Goal: Task Accomplishment & Management: Complete application form

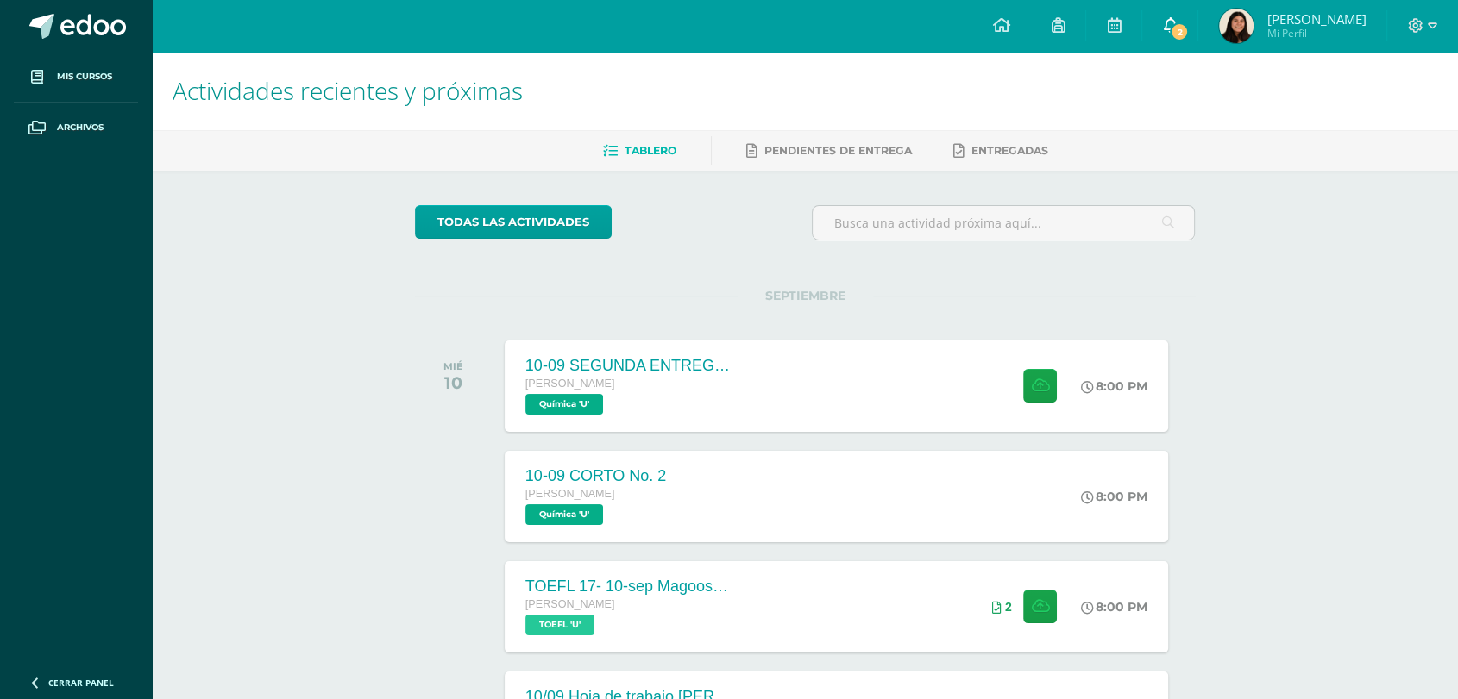
click at [927, 20] on link "2" at bounding box center [1169, 26] width 55 height 52
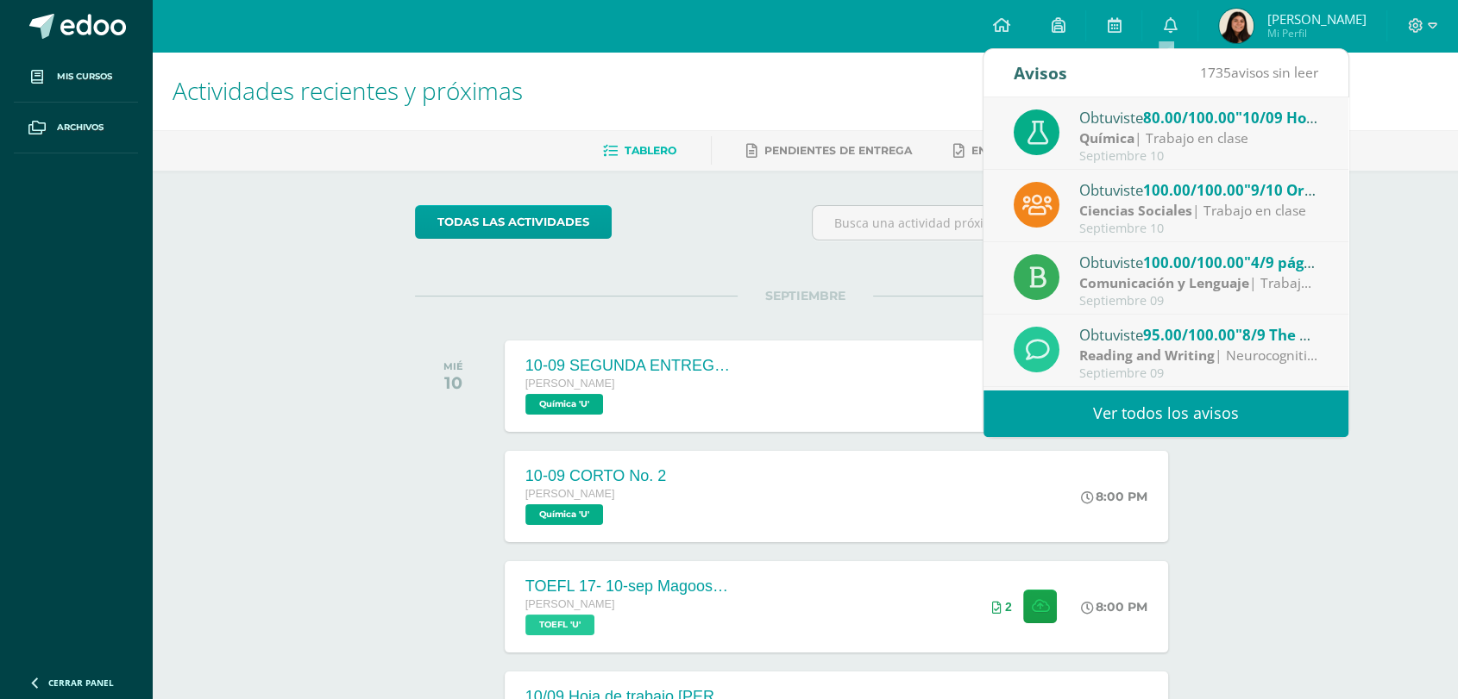
click at [927, 140] on div "Química | Trabajo en clase" at bounding box center [1199, 139] width 240 height 20
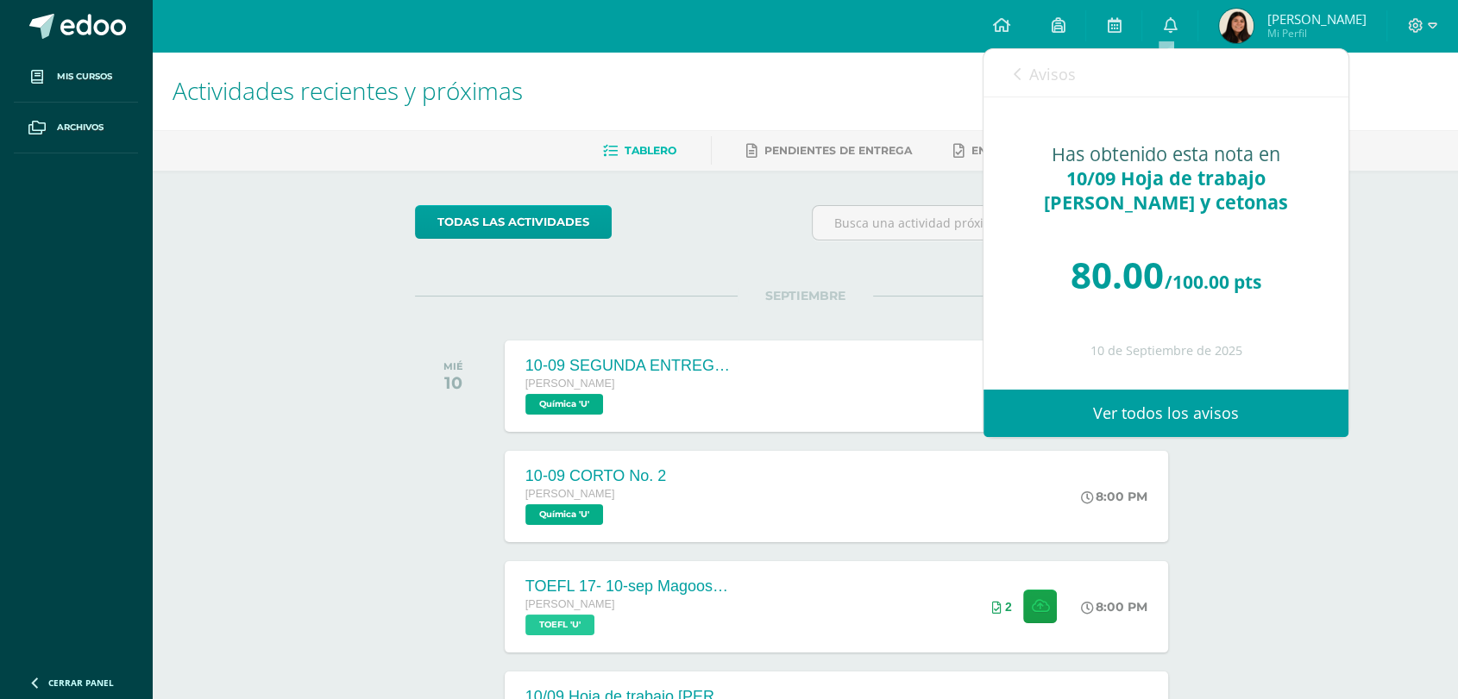
click at [927, 79] on span "Avisos" at bounding box center [1052, 74] width 47 height 21
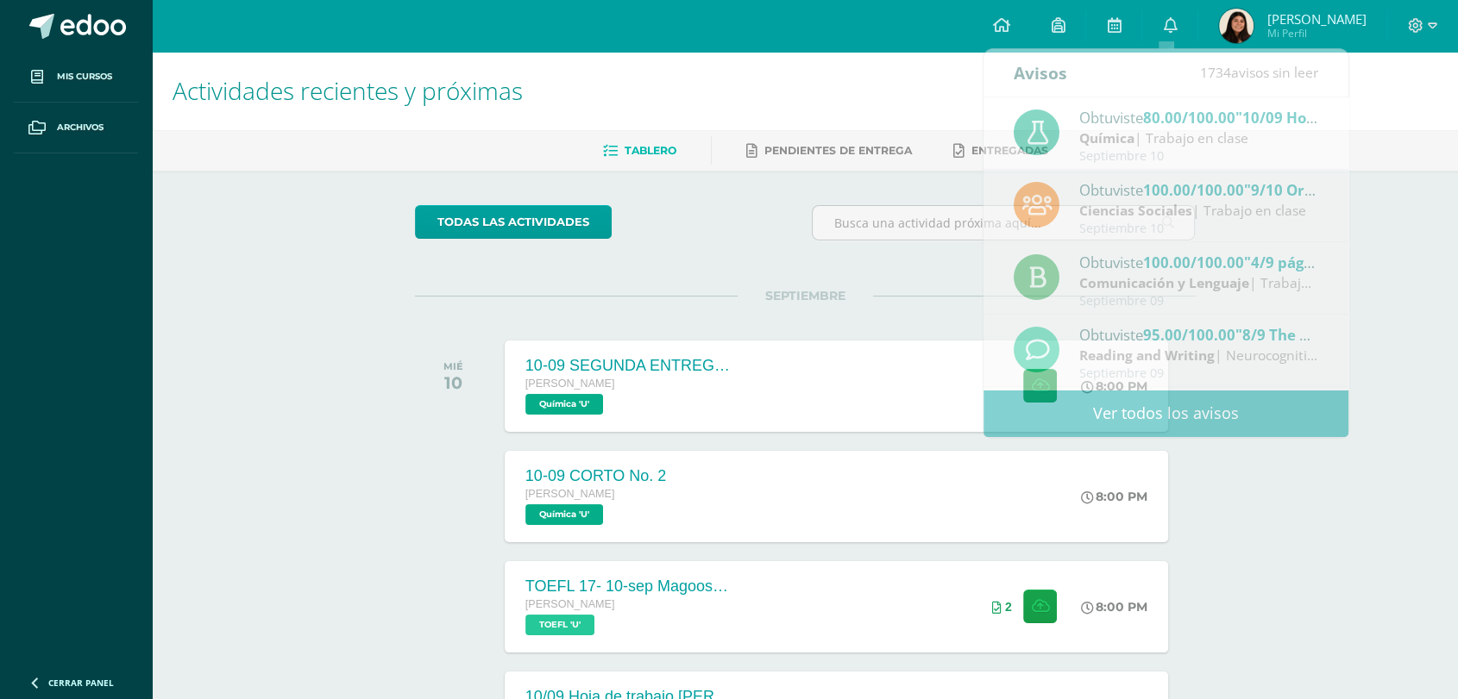
click at [927, 21] on img at bounding box center [1236, 26] width 34 height 34
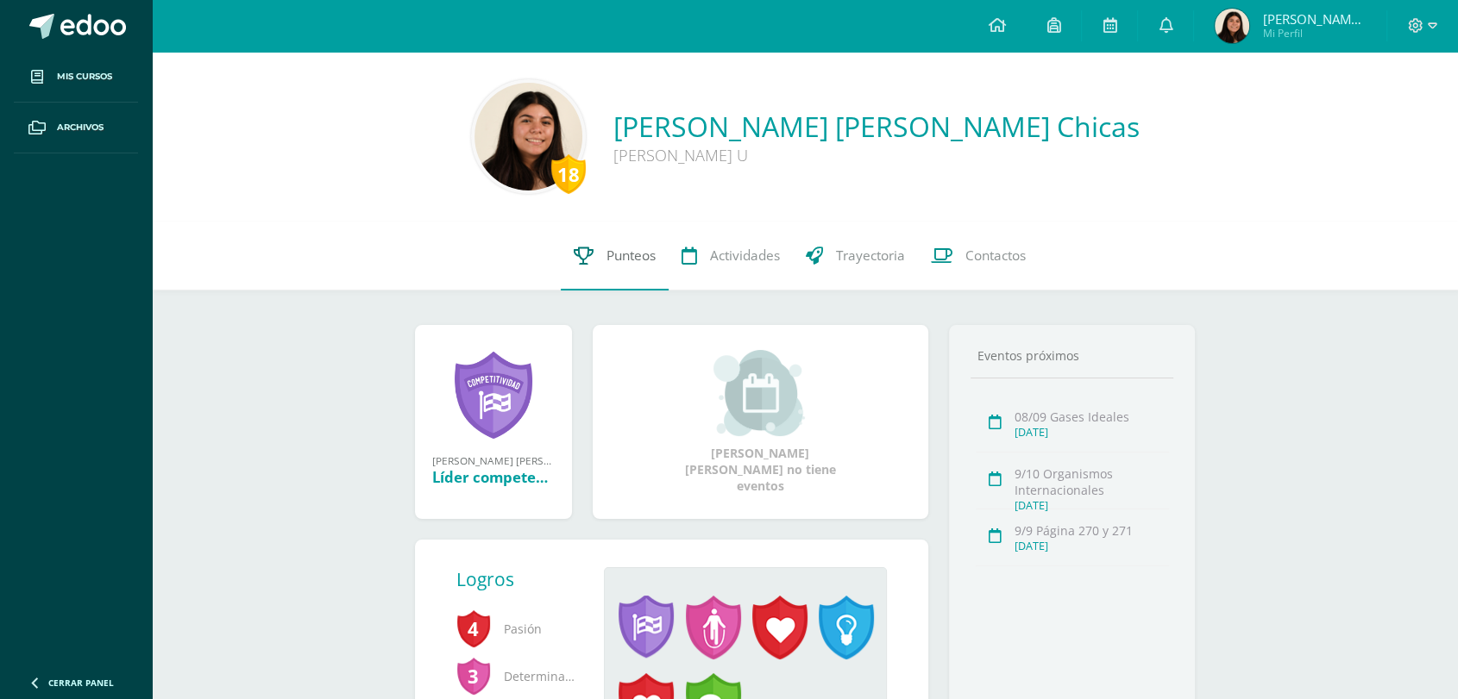
click at [571, 253] on link "Punteos" at bounding box center [615, 256] width 108 height 69
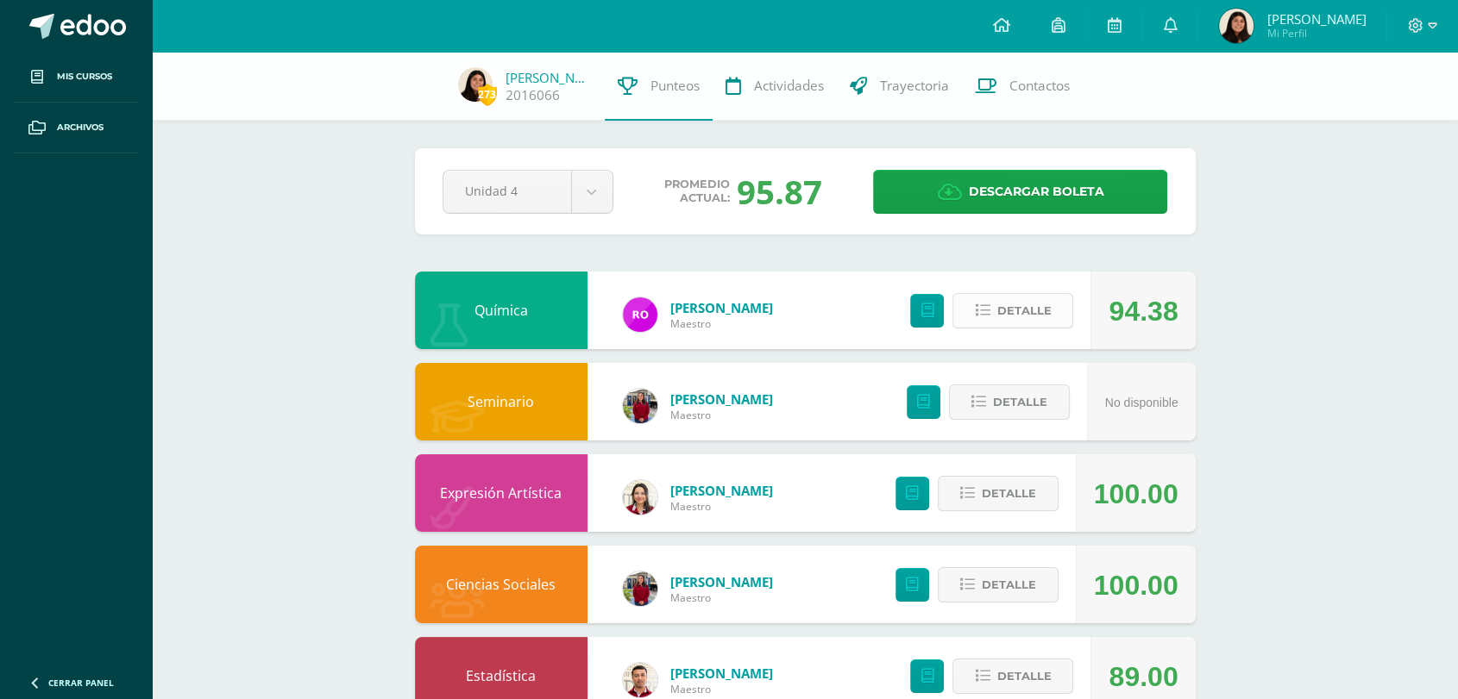
click at [1034, 309] on span "Detalle" at bounding box center [1023, 311] width 54 height 32
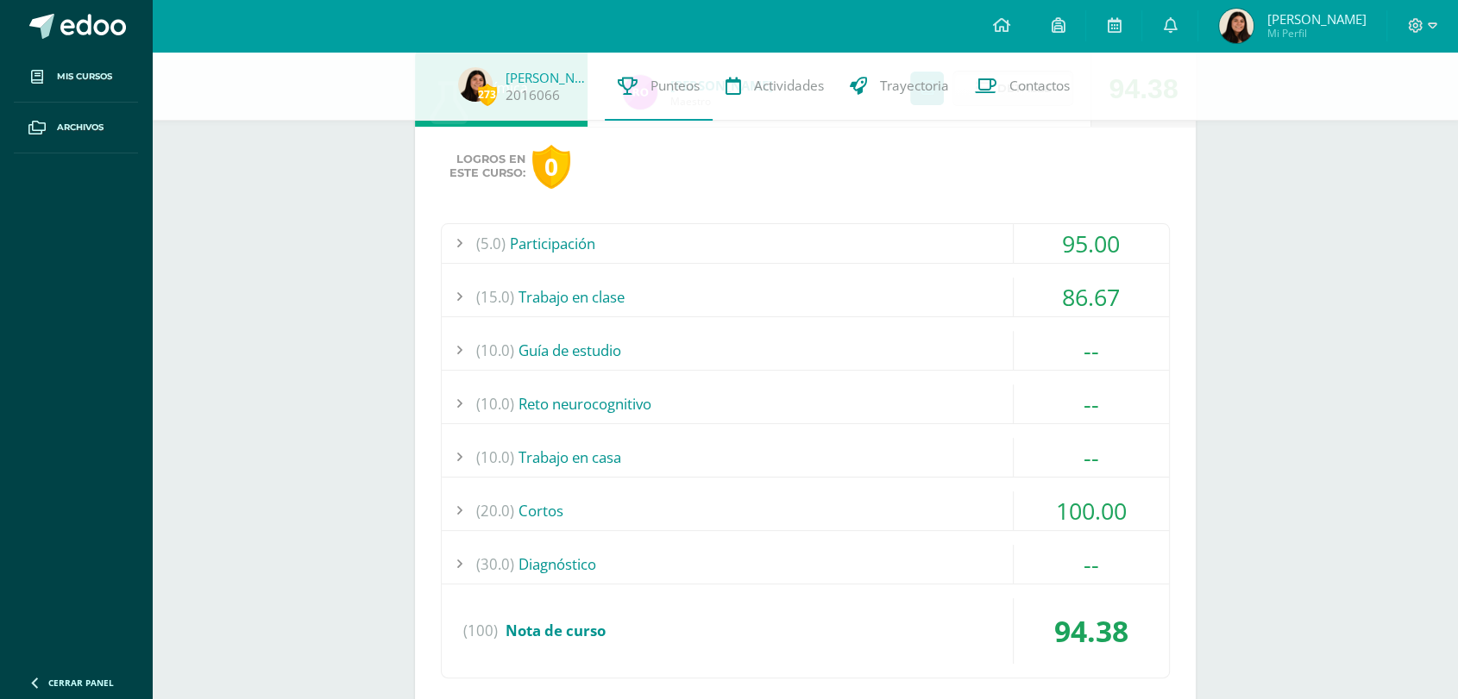
scroll to position [243, 0]
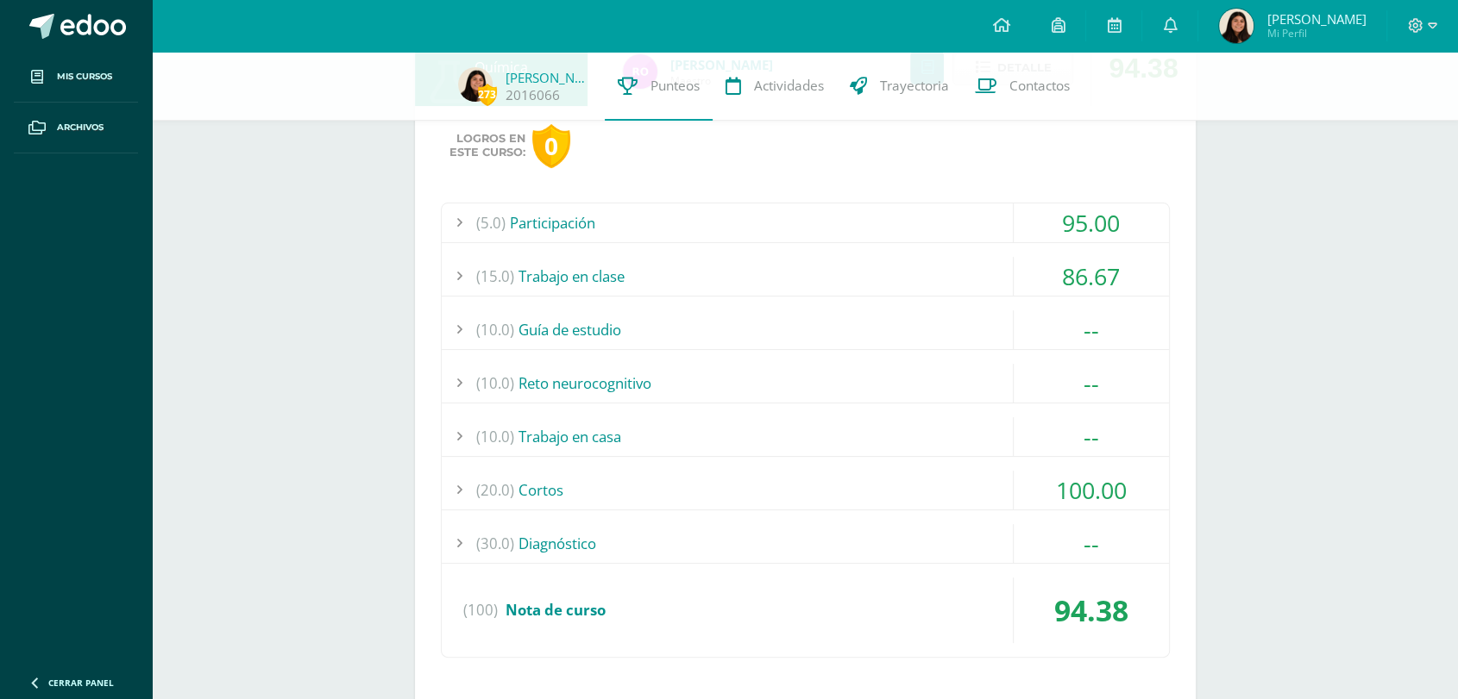
click at [977, 281] on div "(15.0) Trabajo en clase" at bounding box center [805, 276] width 727 height 39
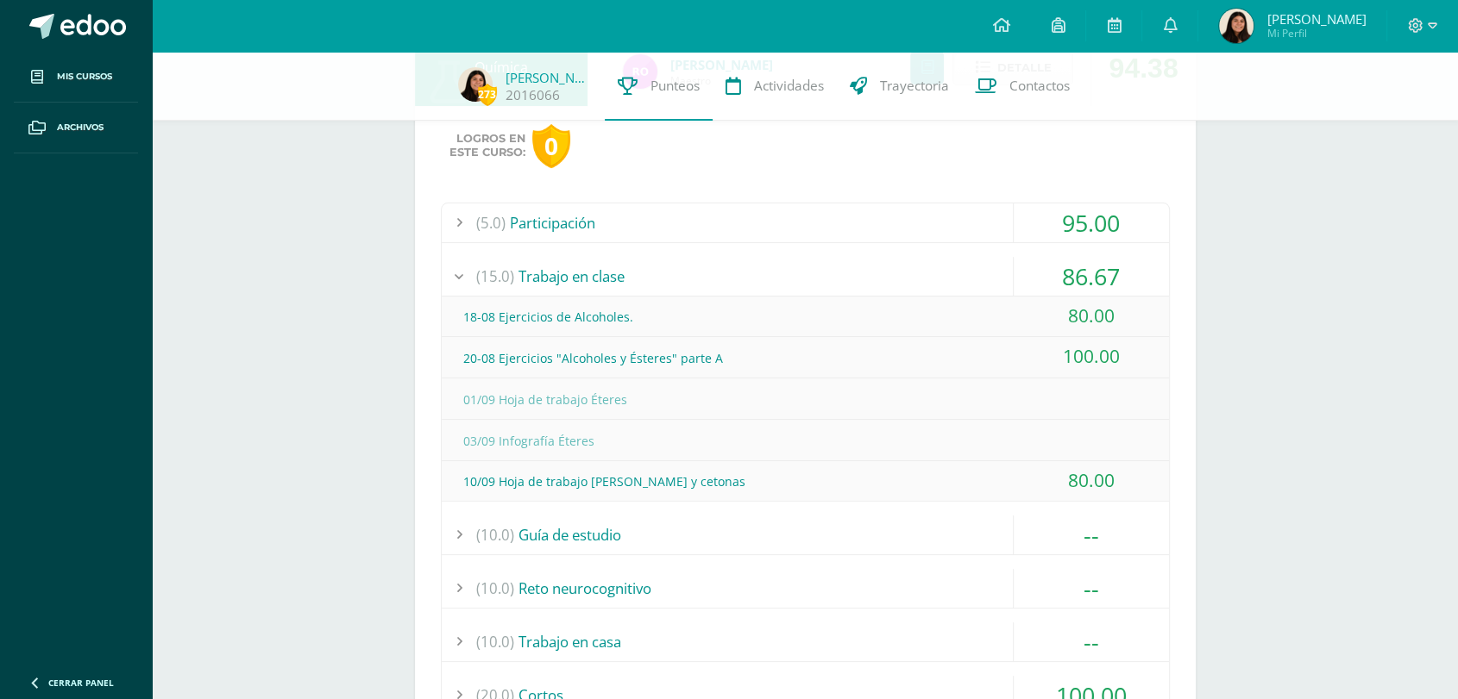
click at [977, 281] on div "(15.0) Trabajo en clase" at bounding box center [805, 276] width 727 height 39
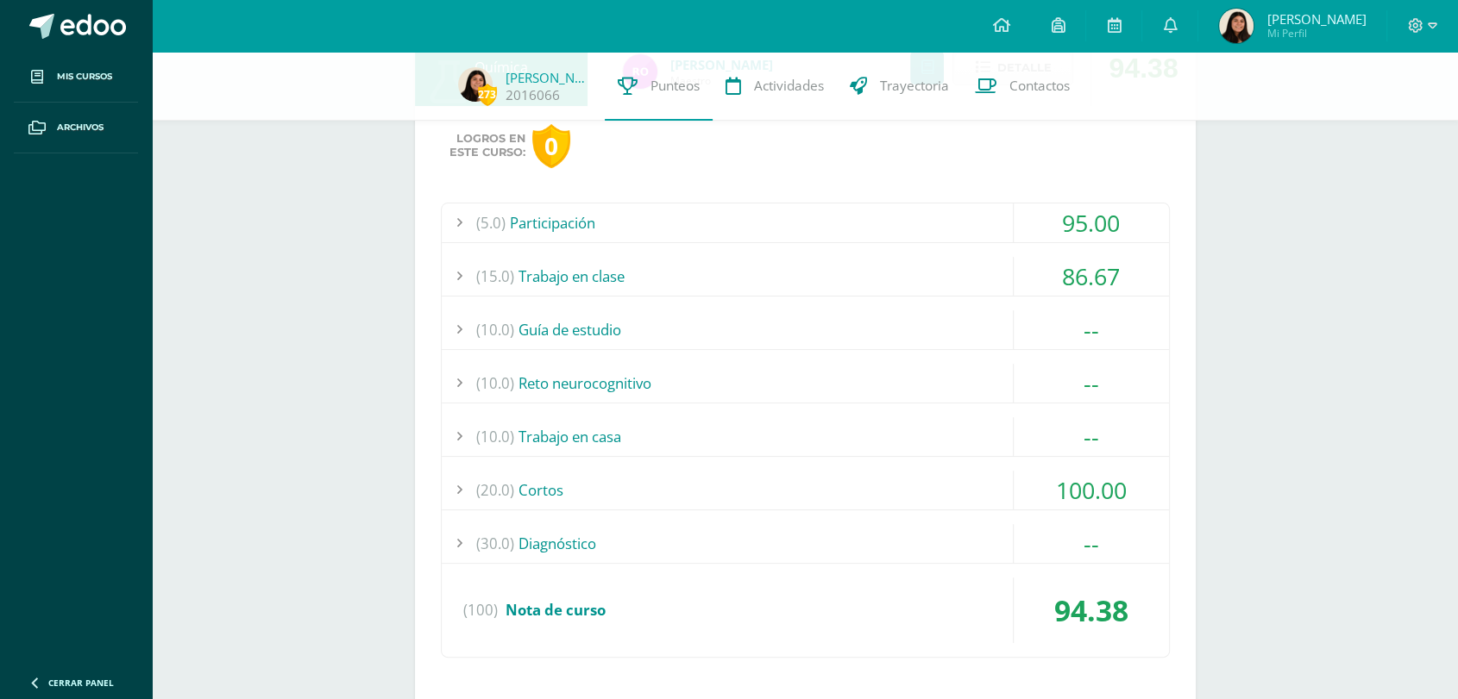
scroll to position [134, 0]
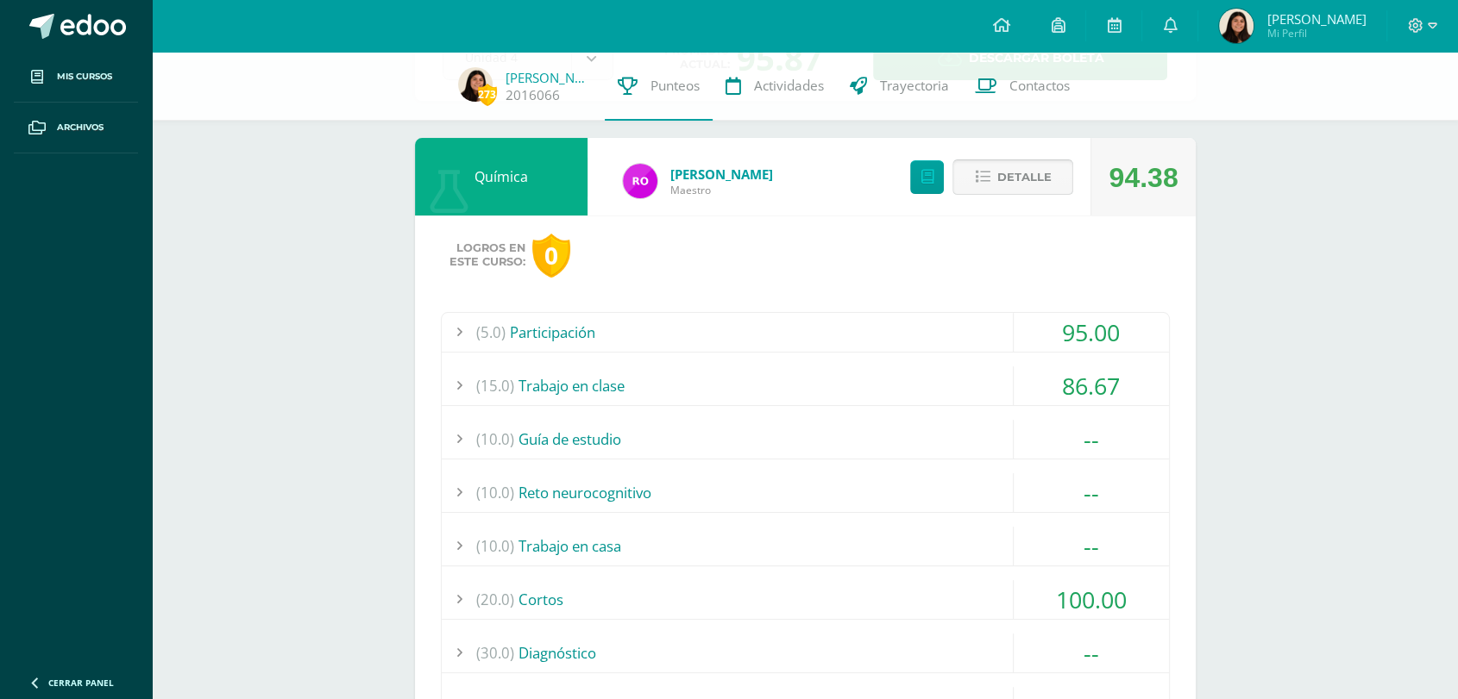
click at [1049, 185] on span "Detalle" at bounding box center [1023, 177] width 54 height 32
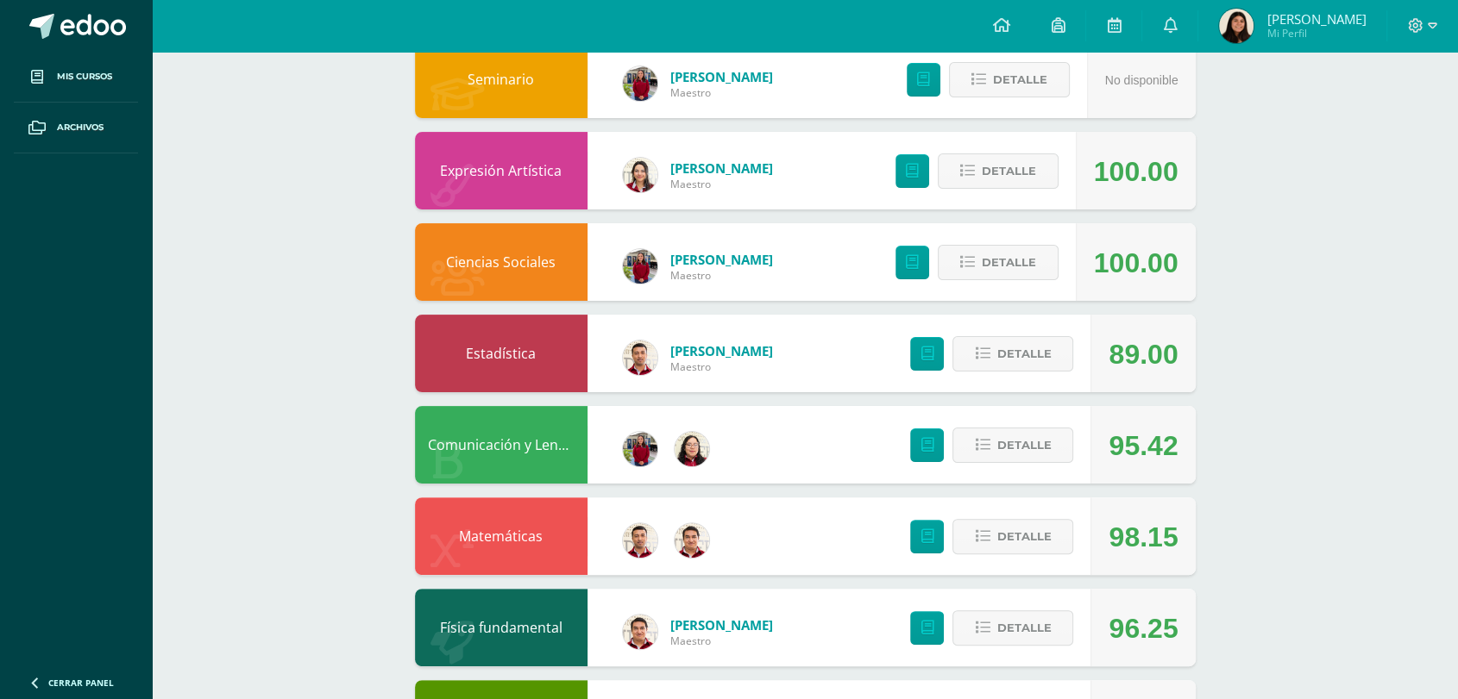
scroll to position [0, 0]
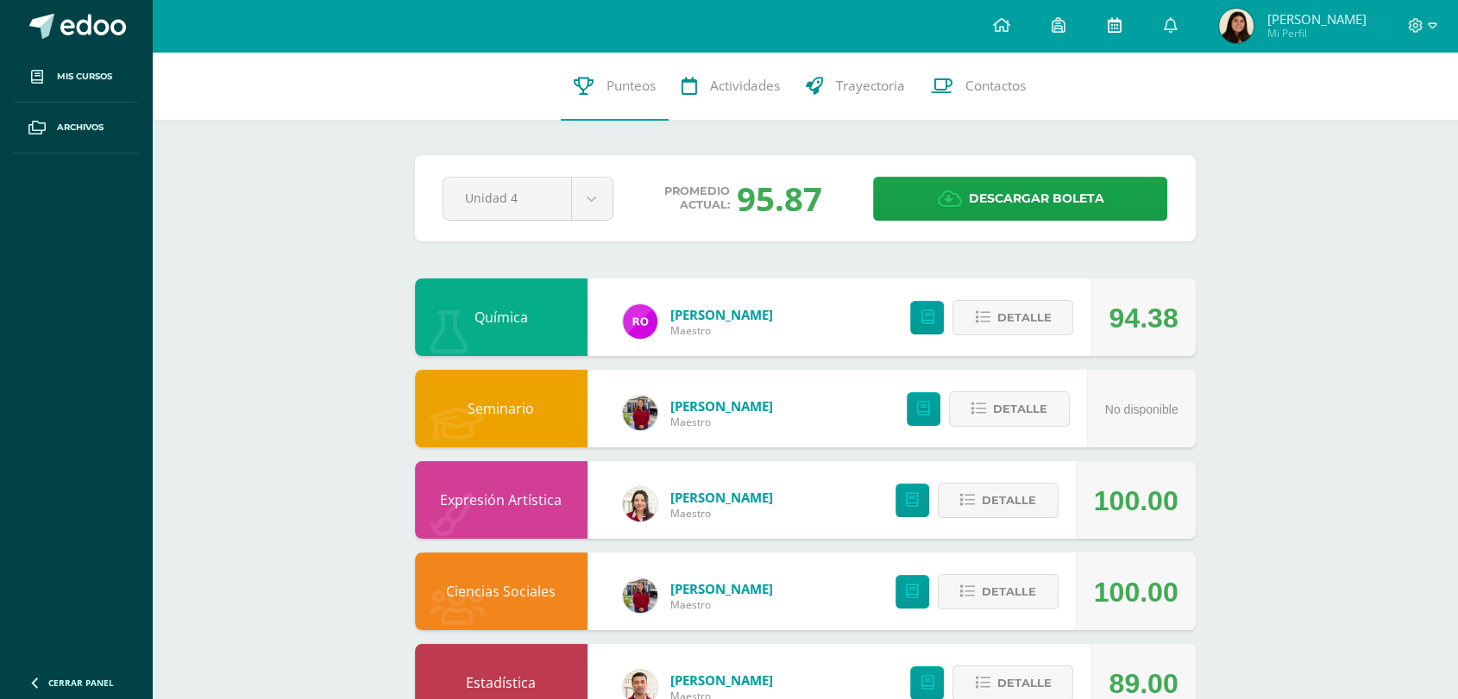
click at [1106, 42] on link at bounding box center [1113, 26] width 55 height 52
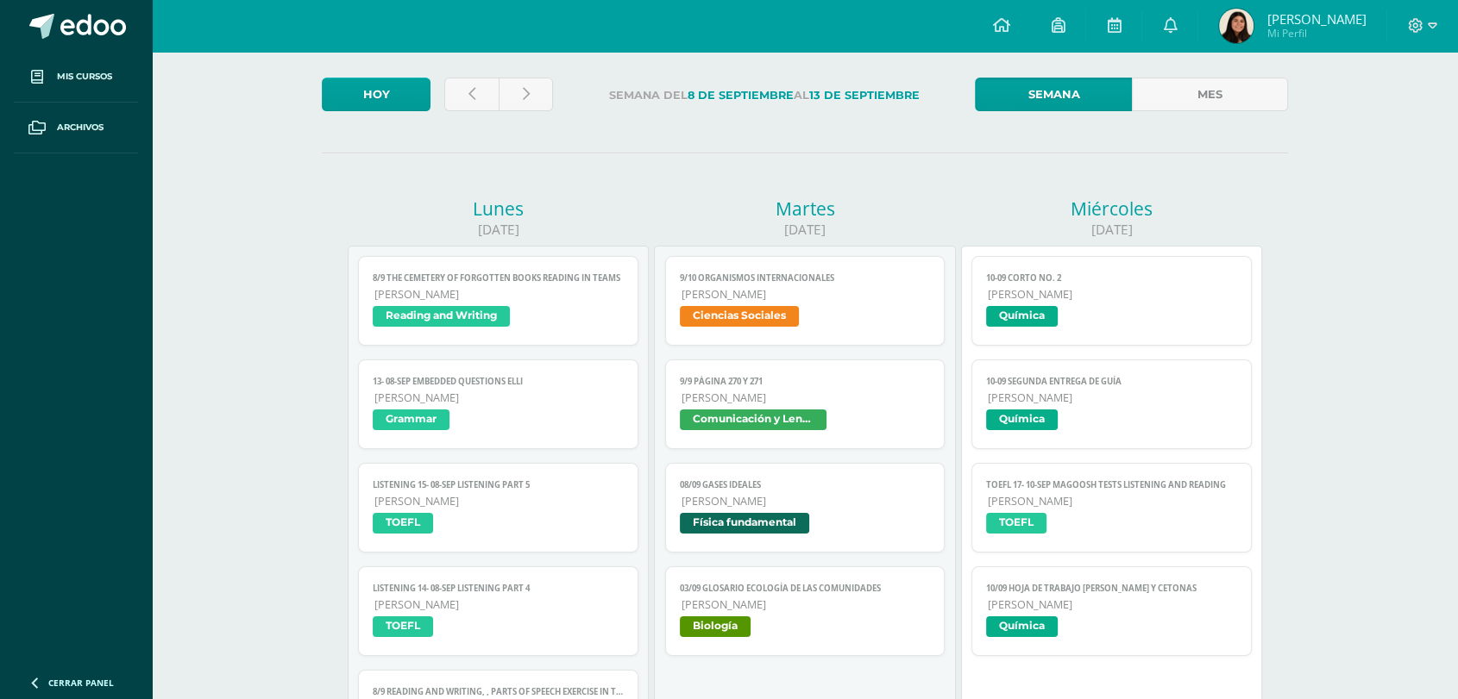
scroll to position [108, 0]
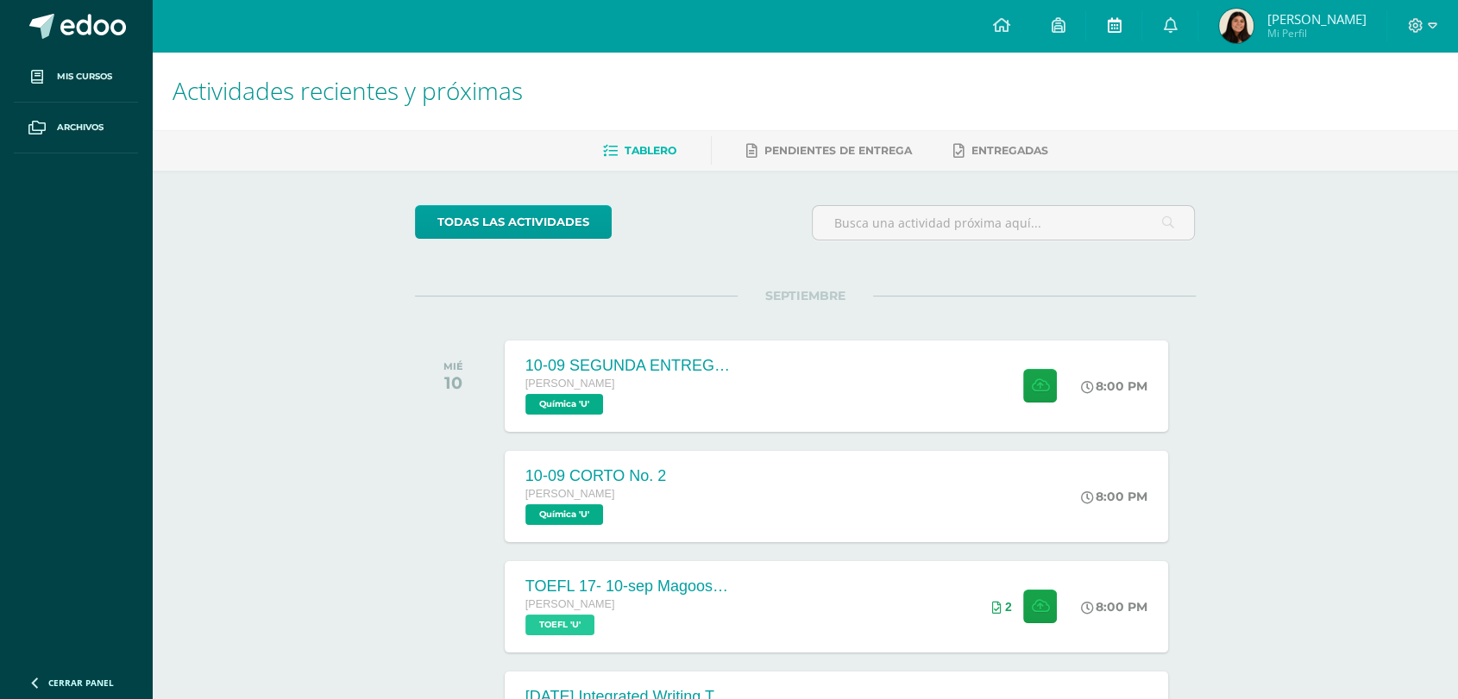
click at [1106, 13] on link at bounding box center [1113, 26] width 55 height 52
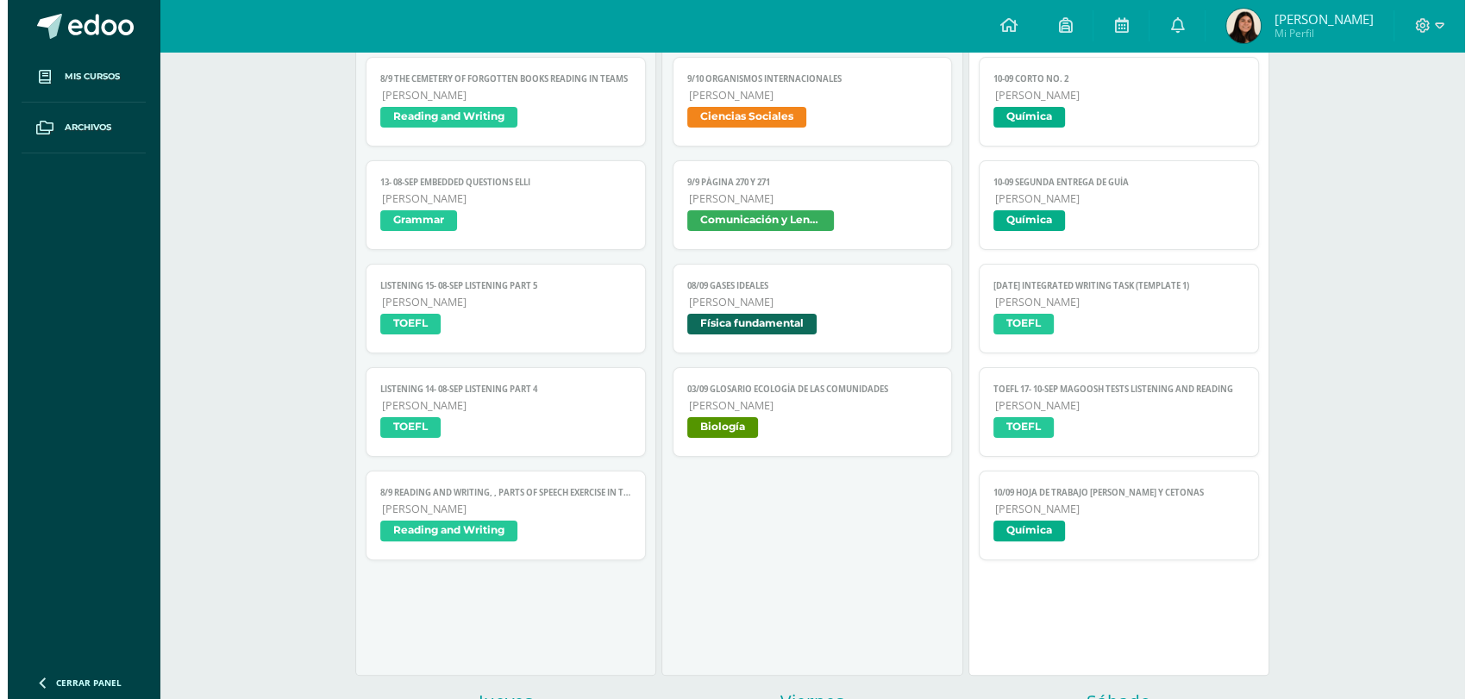
scroll to position [287, 0]
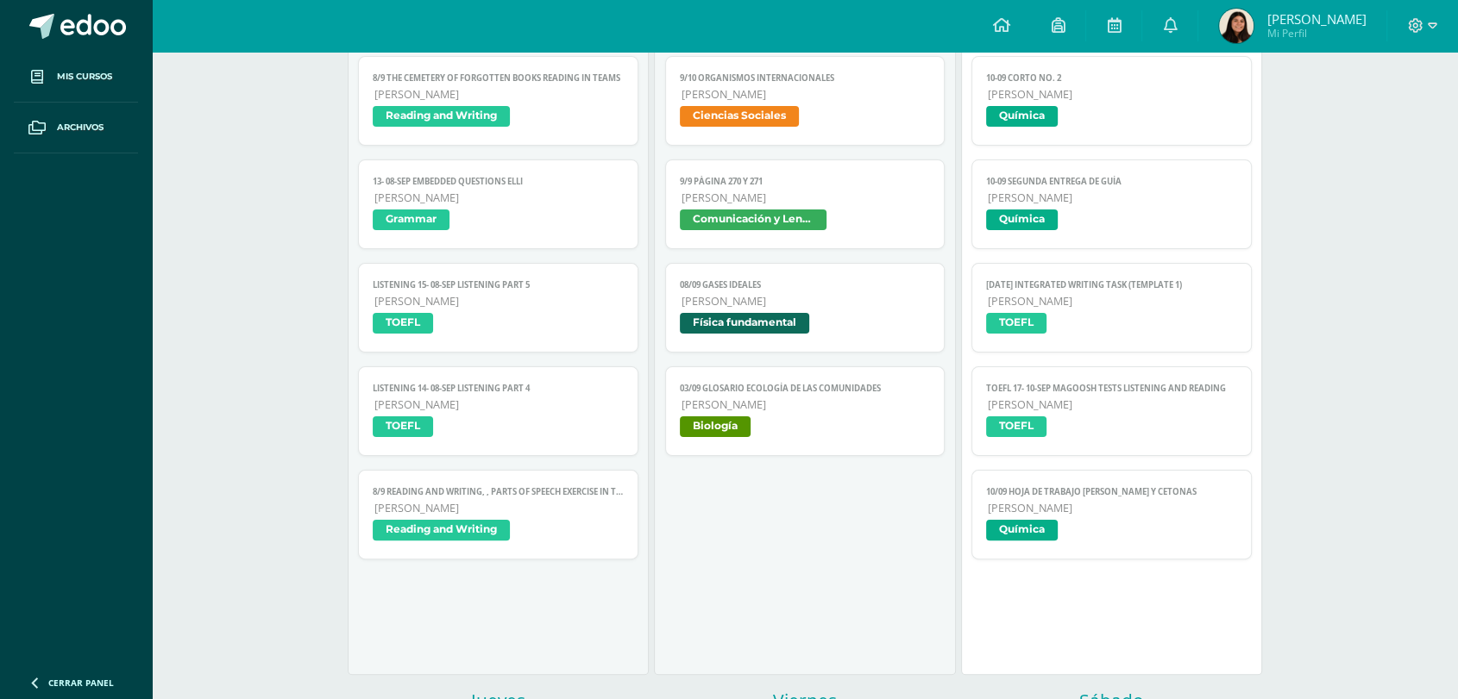
click at [1077, 406] on span "[PERSON_NAME]" at bounding box center [1111, 405] width 249 height 15
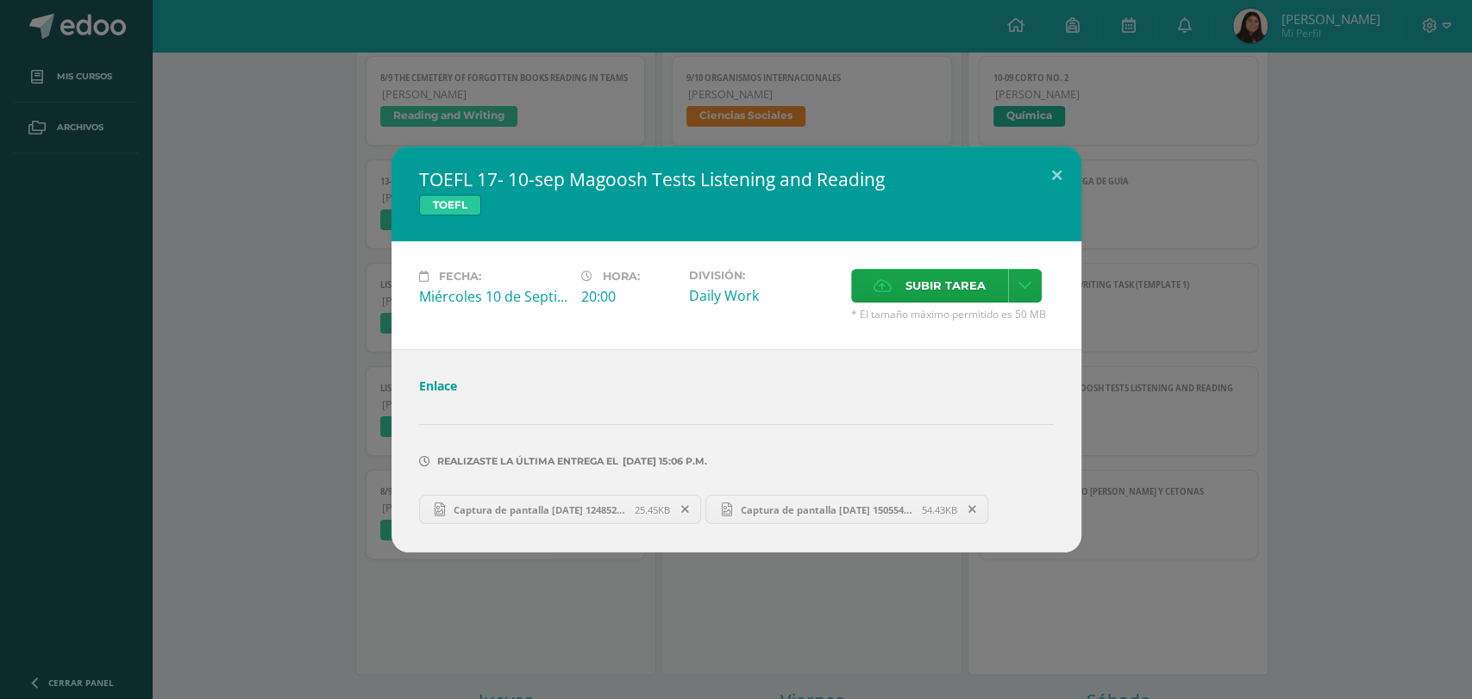
click at [1242, 320] on div "TOEFL 17- 10-sep Magoosh Tests Listening and Reading TOEFL Fecha: [DATE] Hora: …" at bounding box center [736, 350] width 1458 height 406
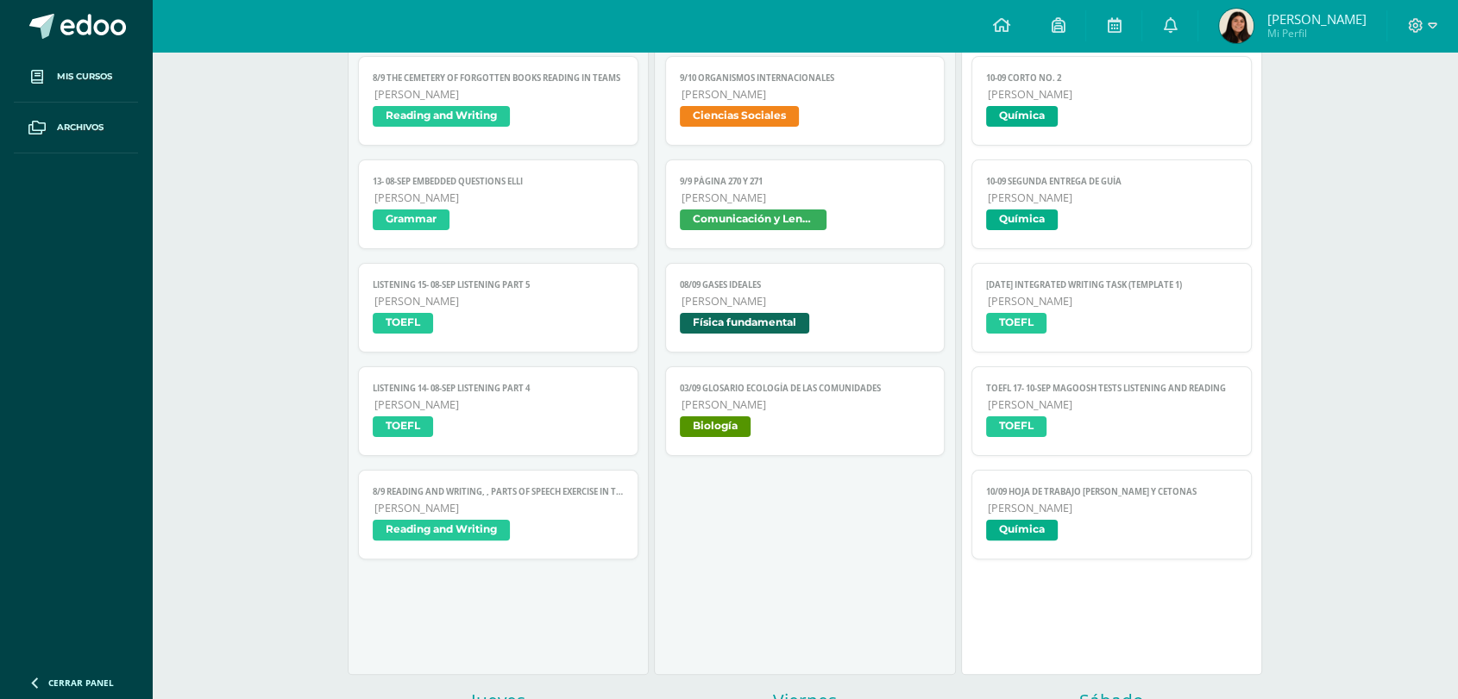
click at [1027, 318] on span "TOEFL" at bounding box center [1016, 323] width 60 height 21
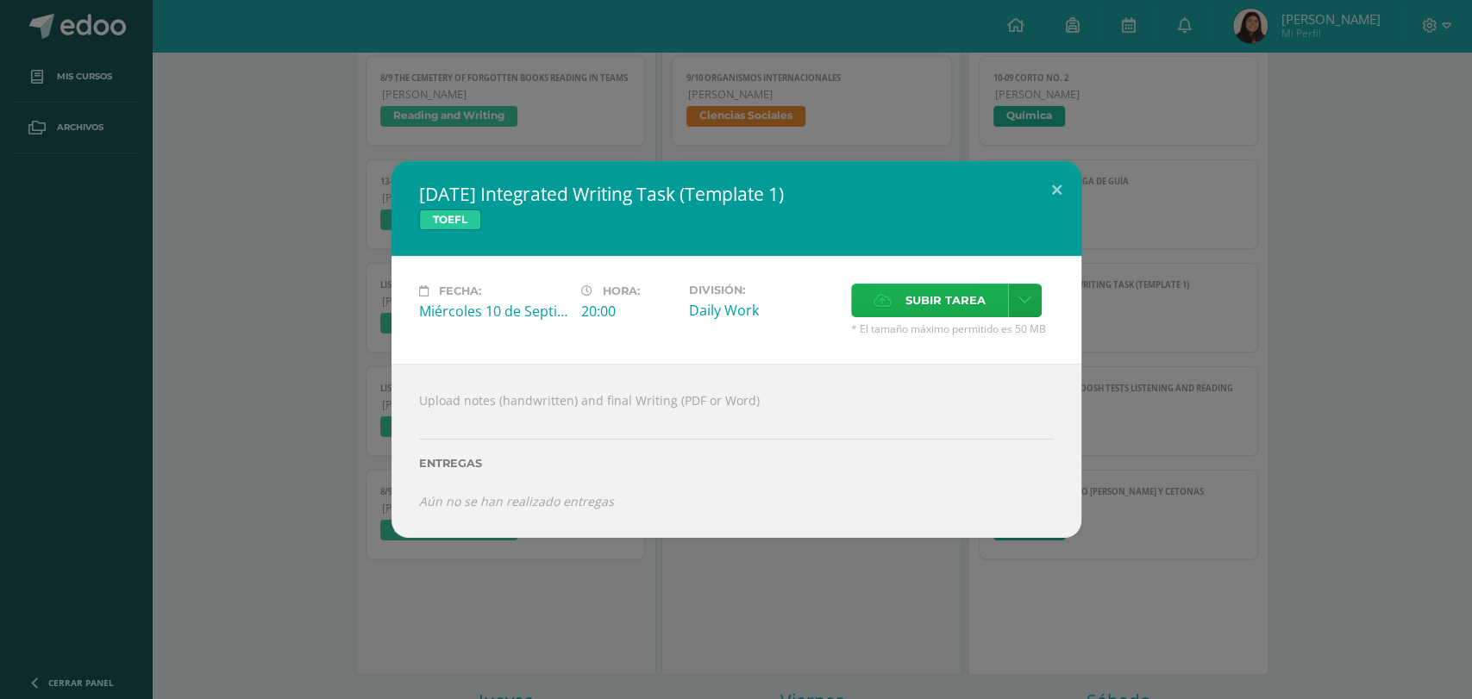
click at [929, 295] on span "Subir tarea" at bounding box center [946, 301] width 80 height 32
click at [0, 0] on input "Subir tarea" at bounding box center [0, 0] width 0 height 0
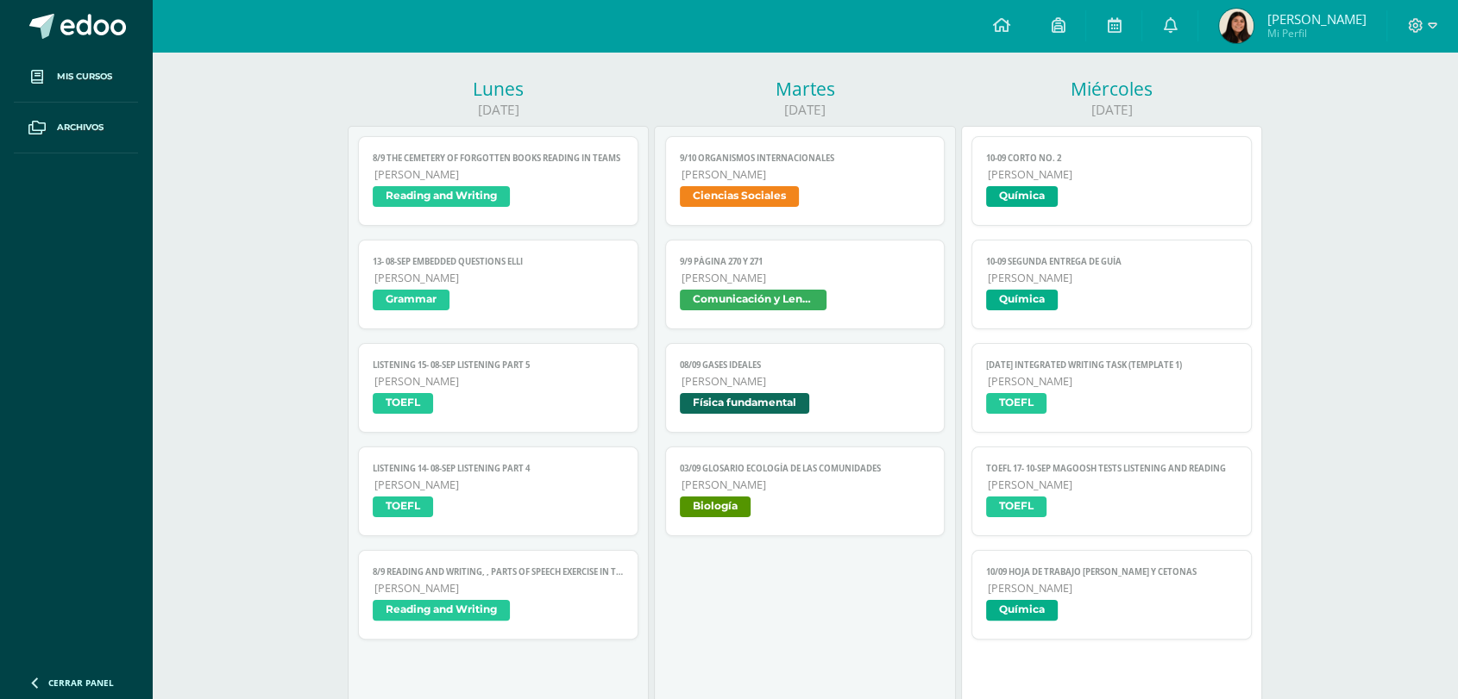
scroll to position [214, 0]
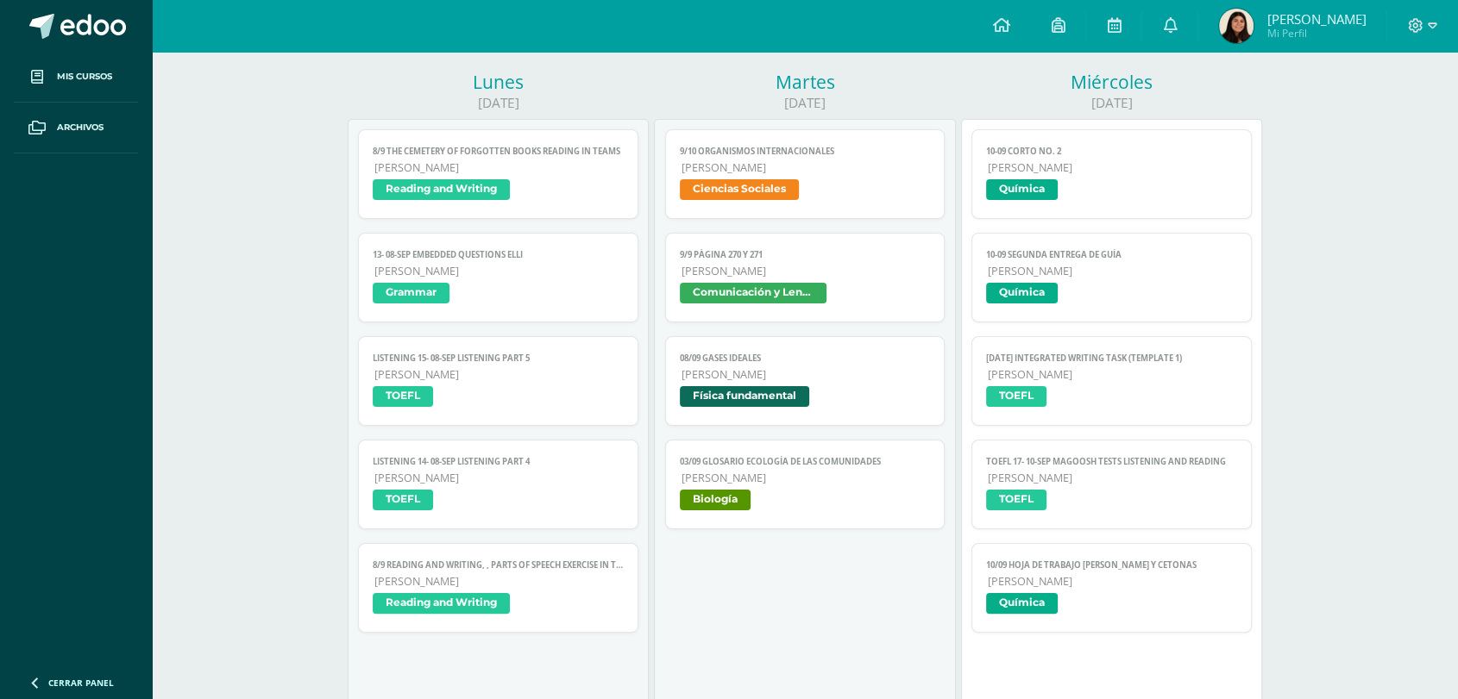
click at [890, 188] on span "Ciencias Sociales" at bounding box center [805, 191] width 251 height 25
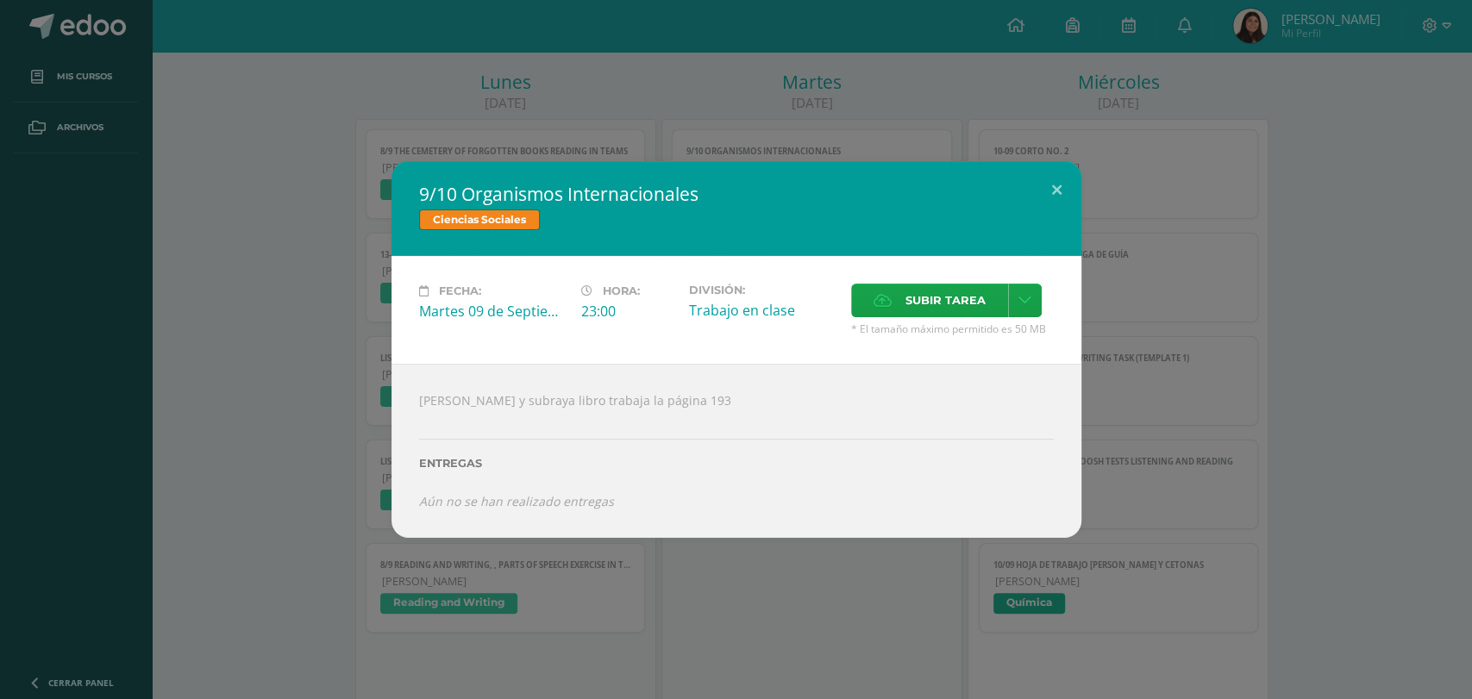
click at [314, 220] on div "9/10 Organismos Internacionales Ciencias Sociales Fecha: [DATE] Hora: 23:00 Div…" at bounding box center [736, 349] width 1458 height 377
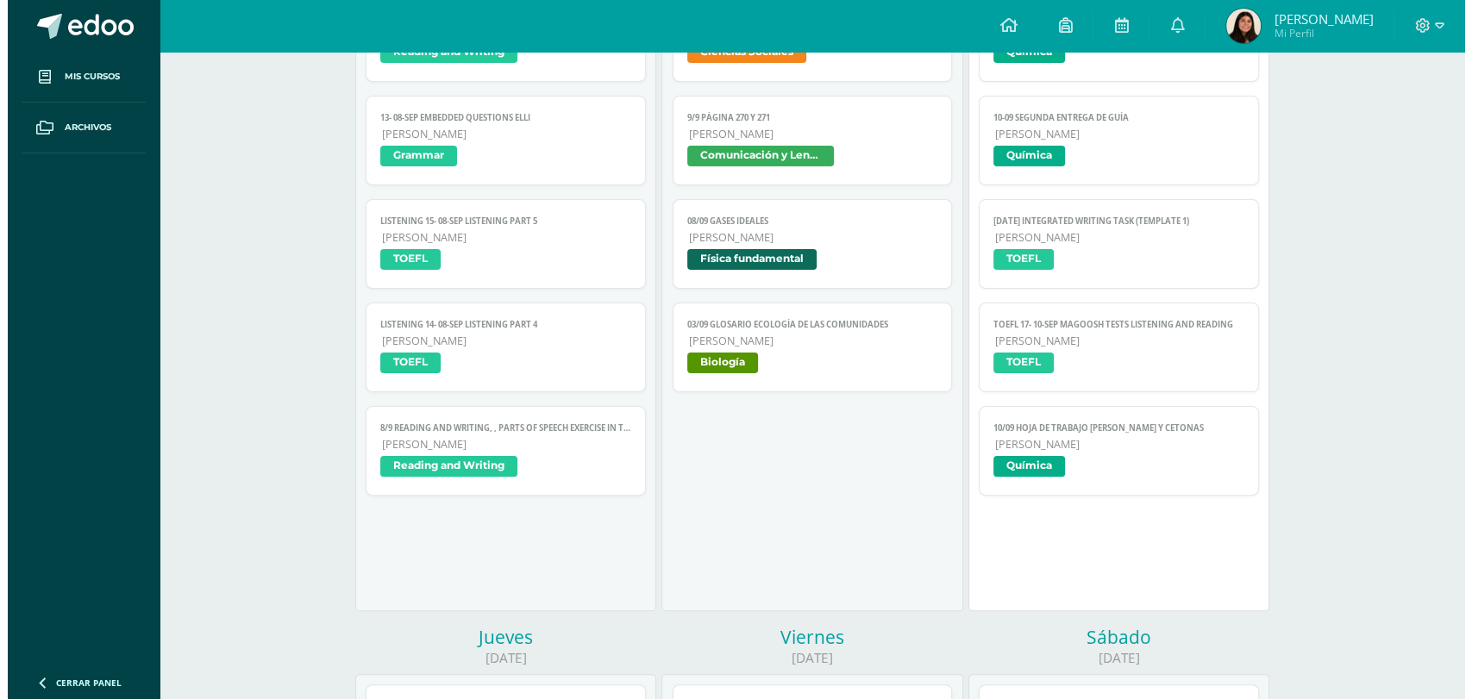
scroll to position [359, 0]
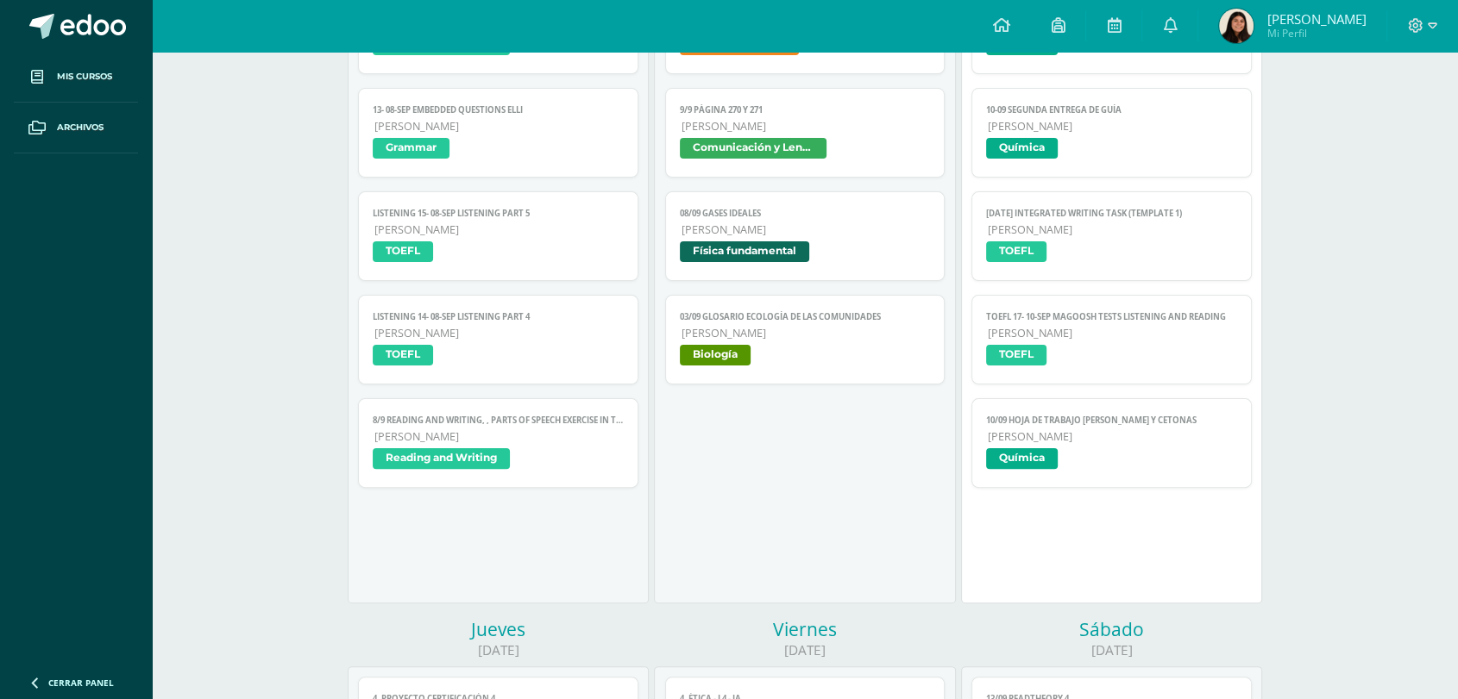
click at [1104, 450] on span "Química" at bounding box center [1111, 460] width 251 height 25
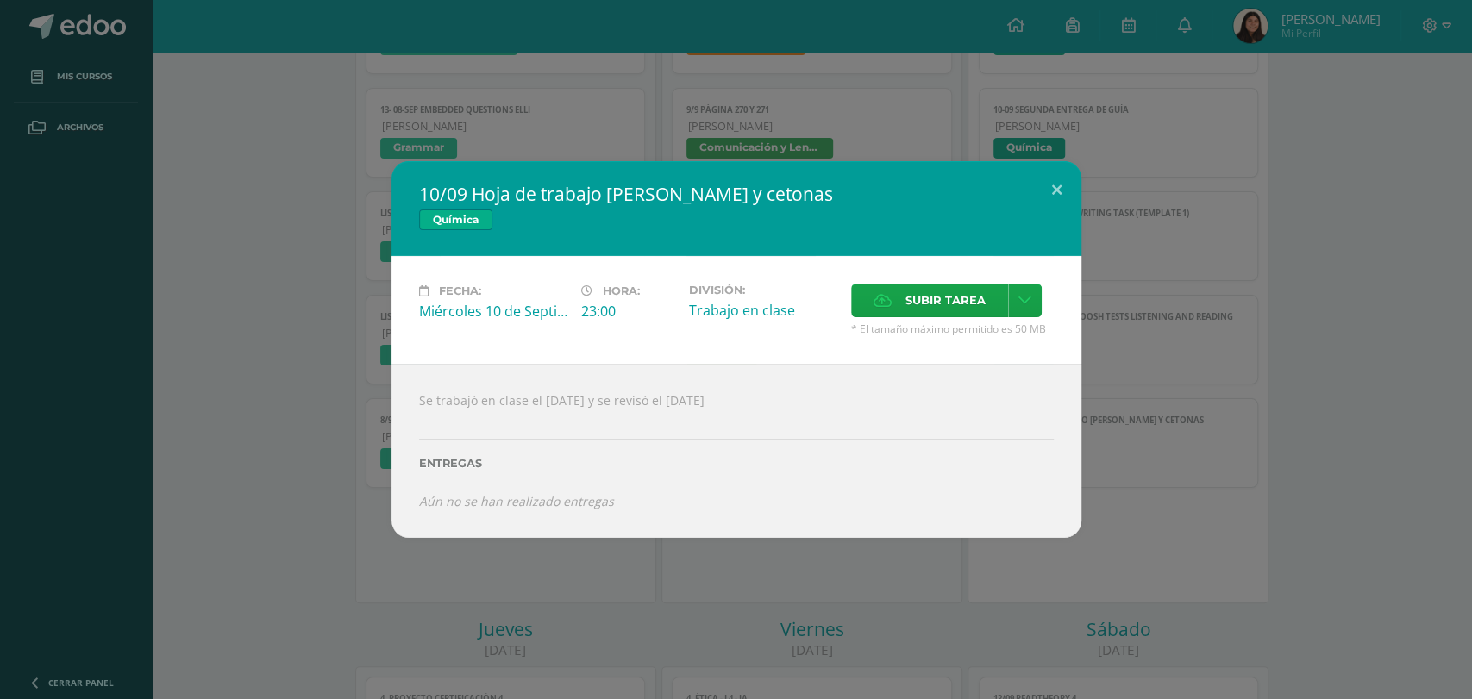
click at [1197, 277] on div "10/09 Hoja de trabajo [PERSON_NAME] y cetonas Química Fecha: [DATE] Hora: 23:00…" at bounding box center [736, 349] width 1458 height 377
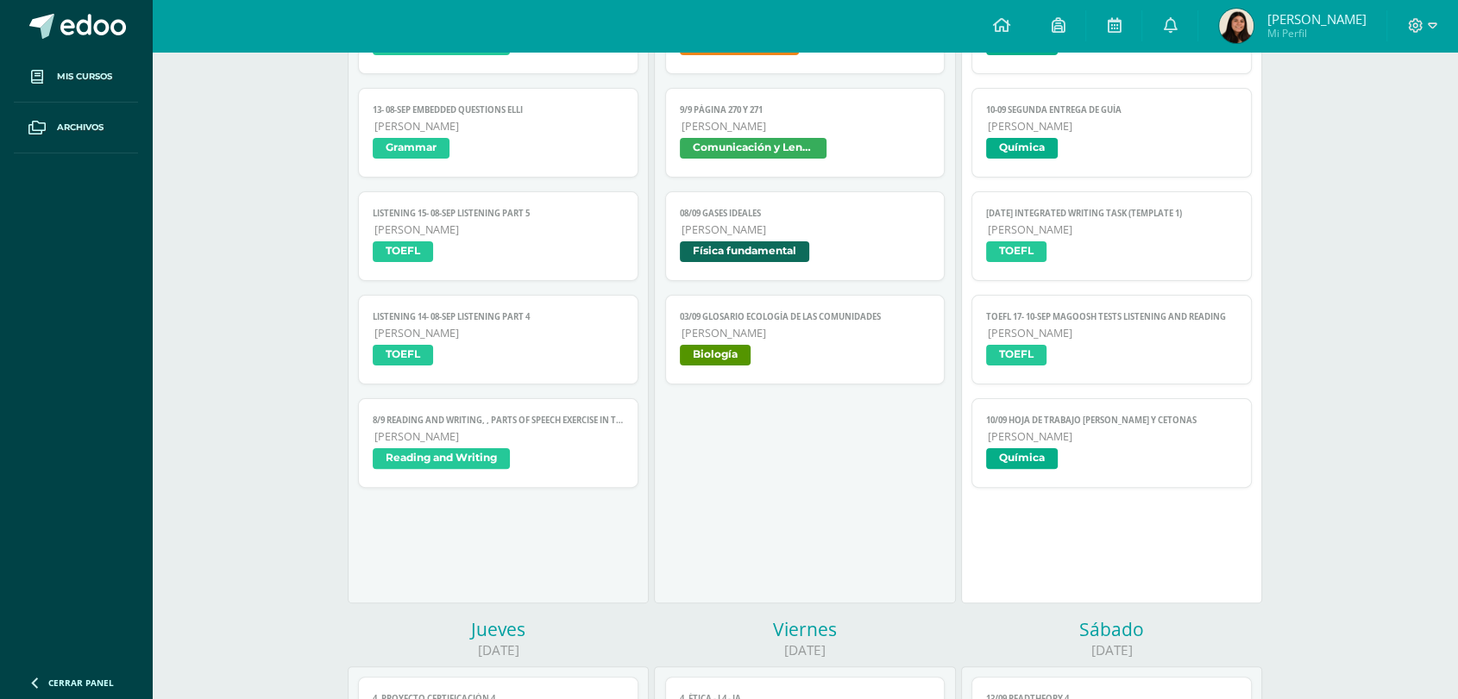
click at [1144, 368] on span "TOEFL" at bounding box center [1111, 357] width 251 height 25
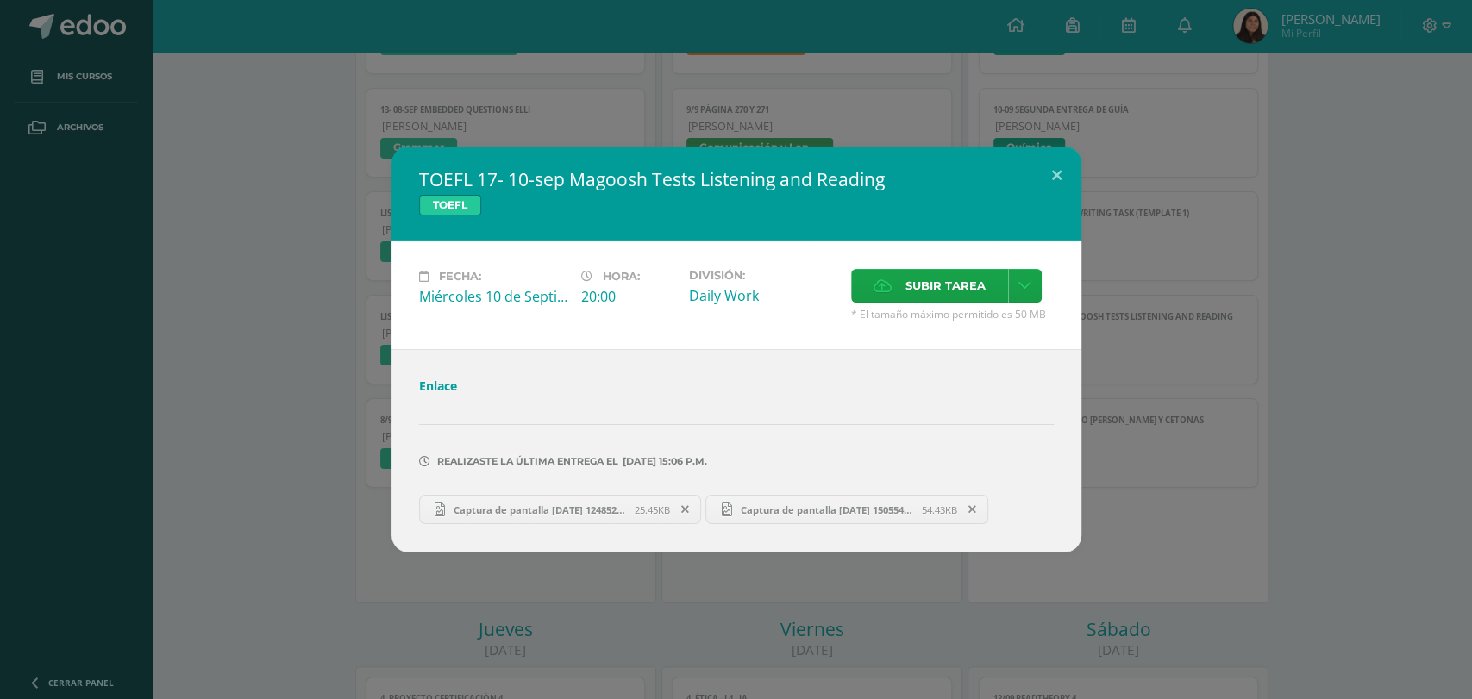
click at [1204, 340] on div "TOEFL 17- 10-sep Magoosh Tests Listening and Reading TOEFL Fecha: [DATE] Hora: …" at bounding box center [736, 350] width 1458 height 406
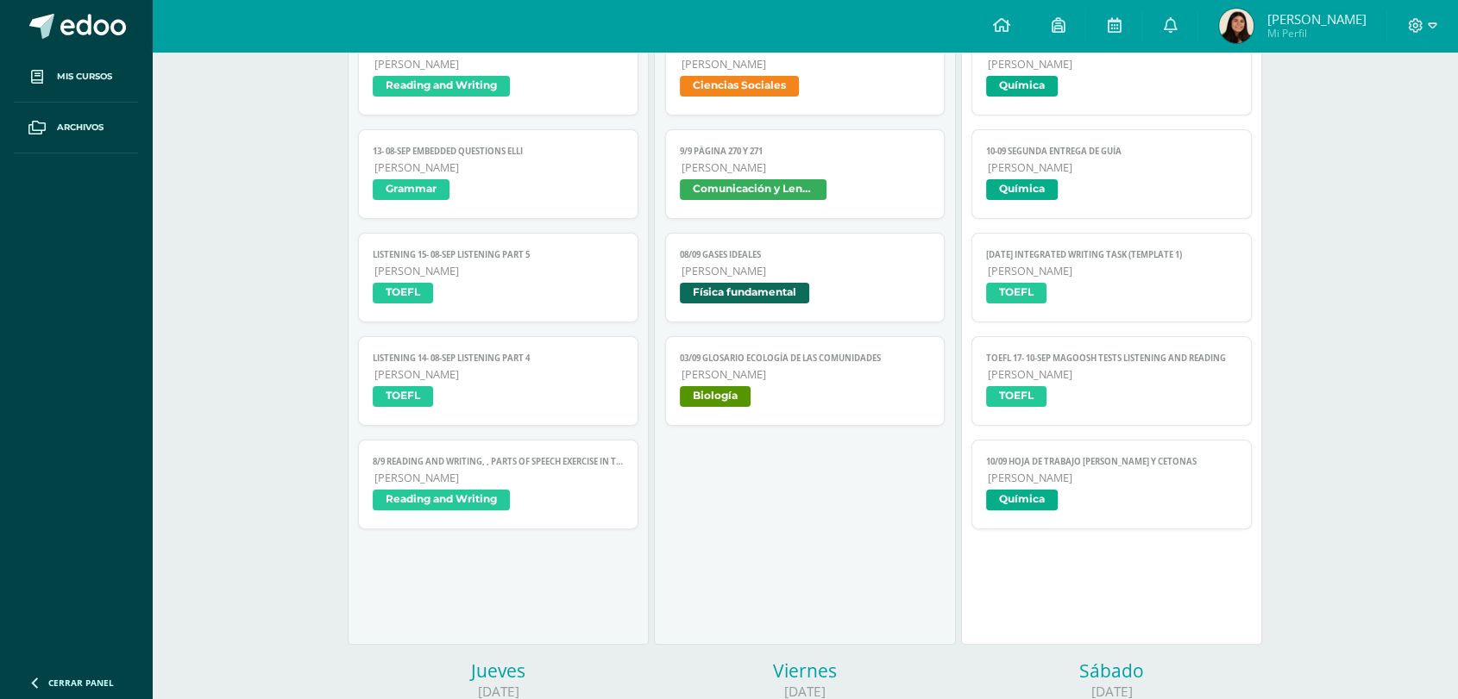
scroll to position [317, 0]
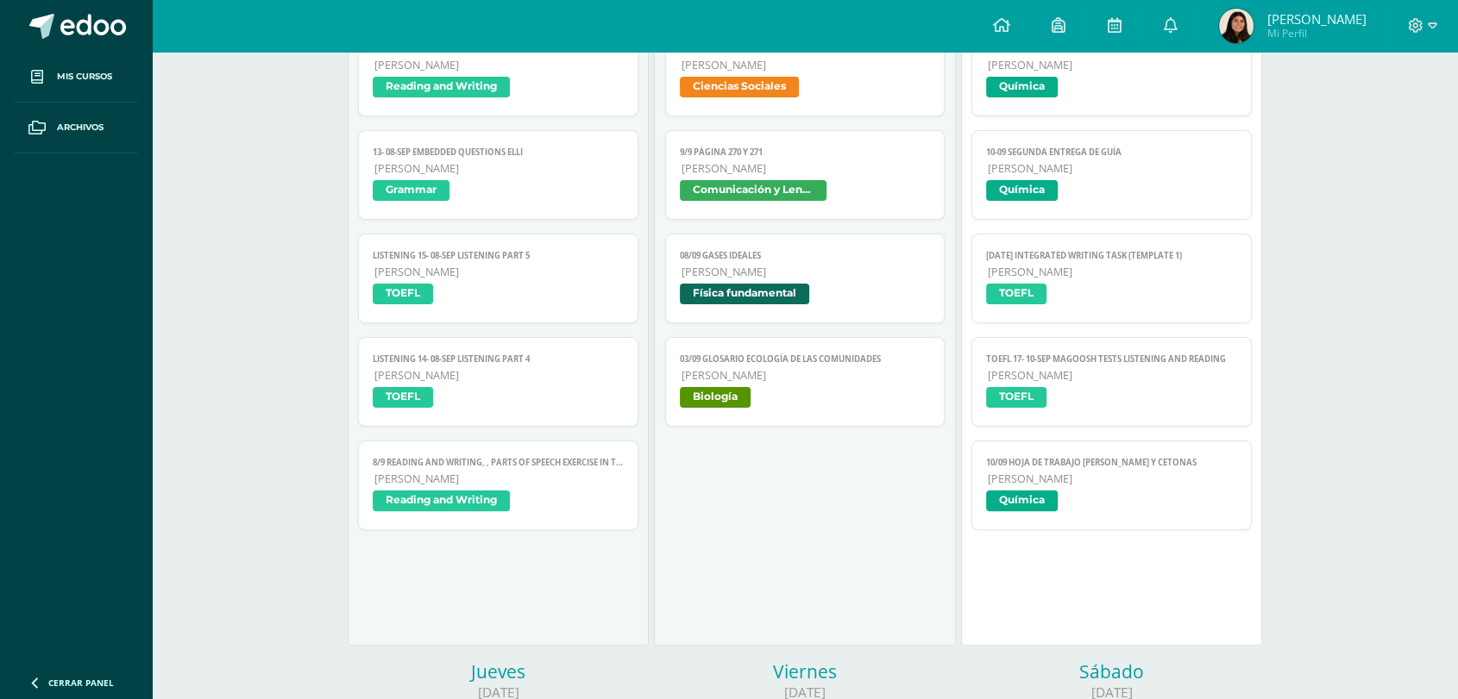
click at [1125, 284] on link "[DATE] Integrated Writing Task (Template 1) [PERSON_NAME] TOEFL" at bounding box center [1111, 279] width 280 height 90
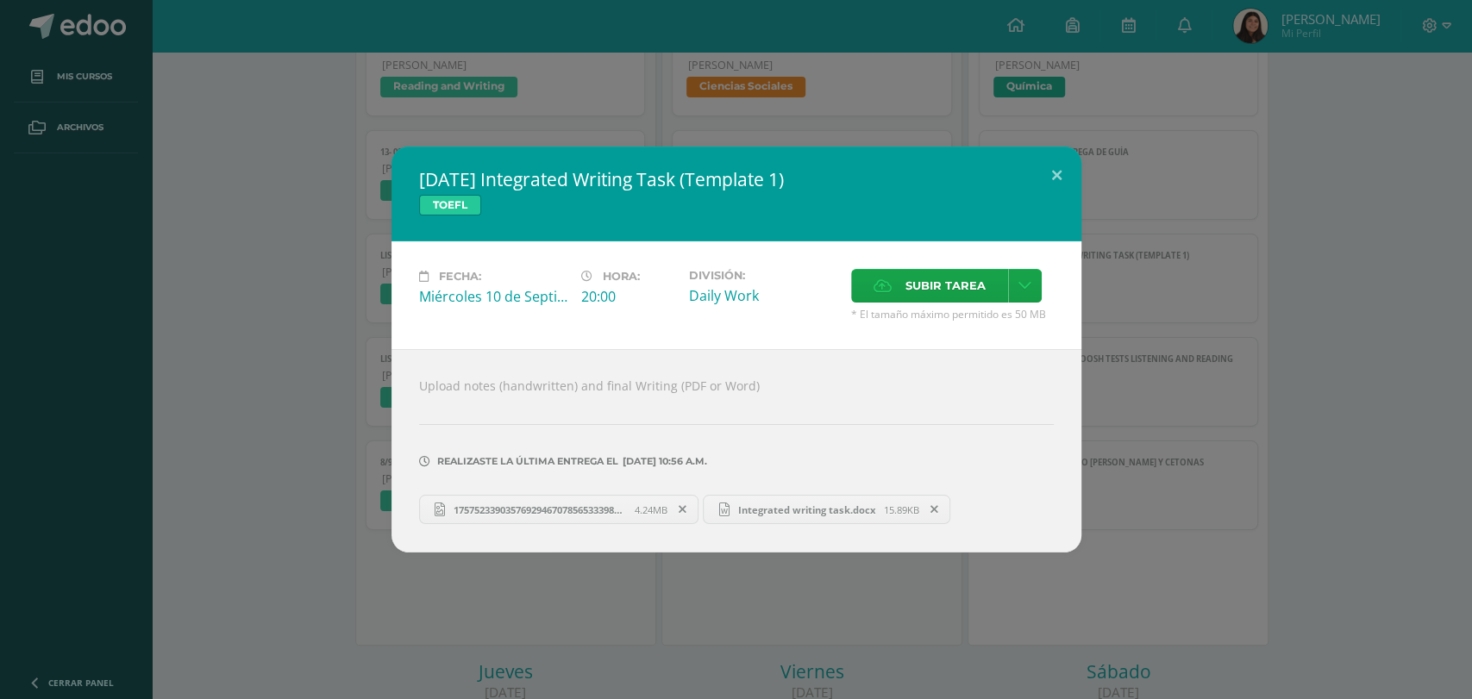
click at [1159, 296] on div "[DATE] Integrated Writing Task (Template 1) TOEFL Fecha: [DATE] Hora: 20:00 Div…" at bounding box center [736, 350] width 1458 height 406
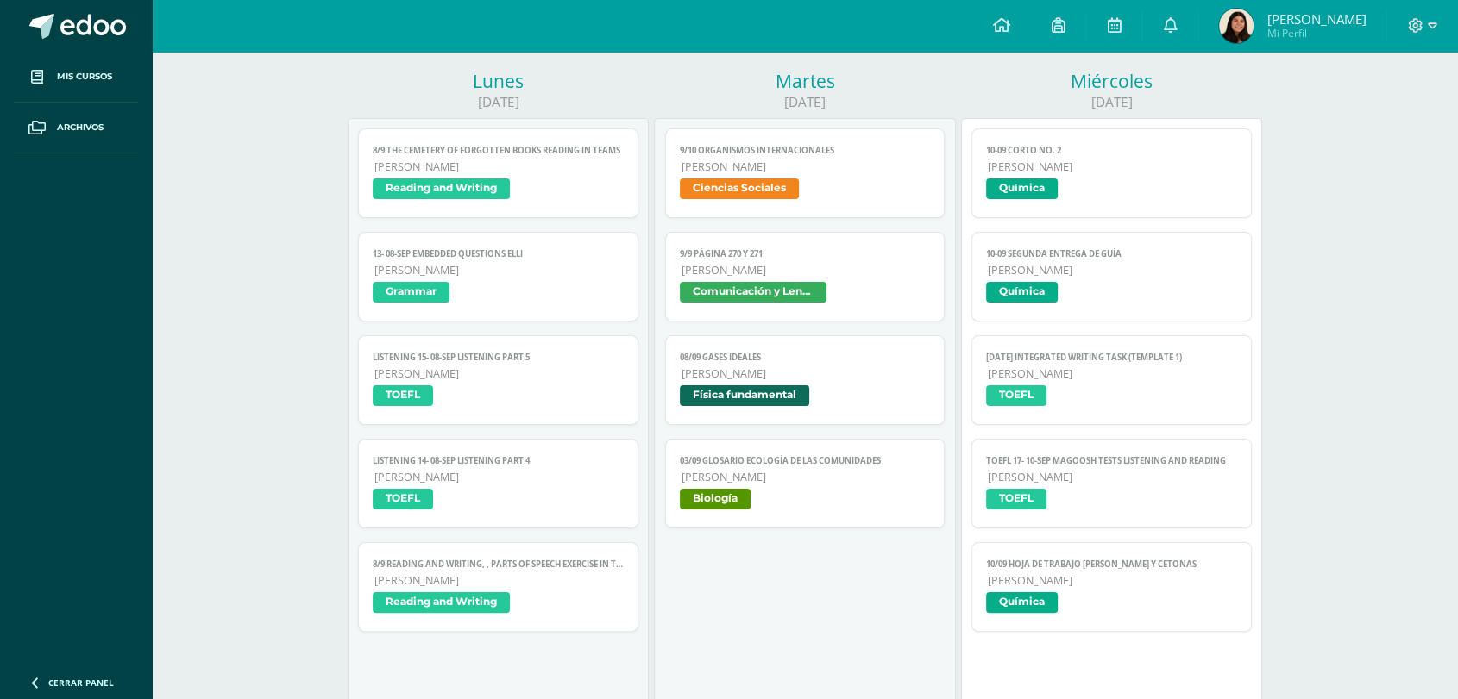
scroll to position [163, 0]
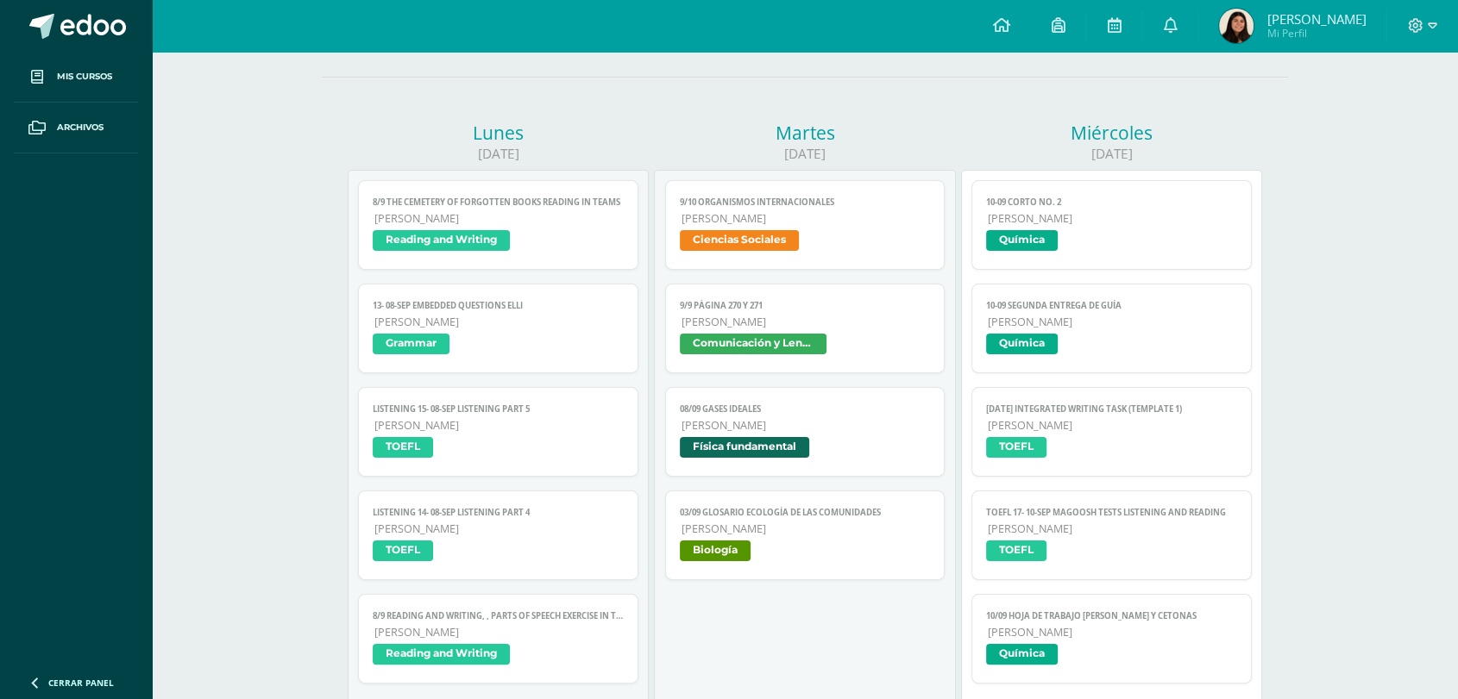
click at [1097, 323] on span "[PERSON_NAME]" at bounding box center [1111, 322] width 249 height 15
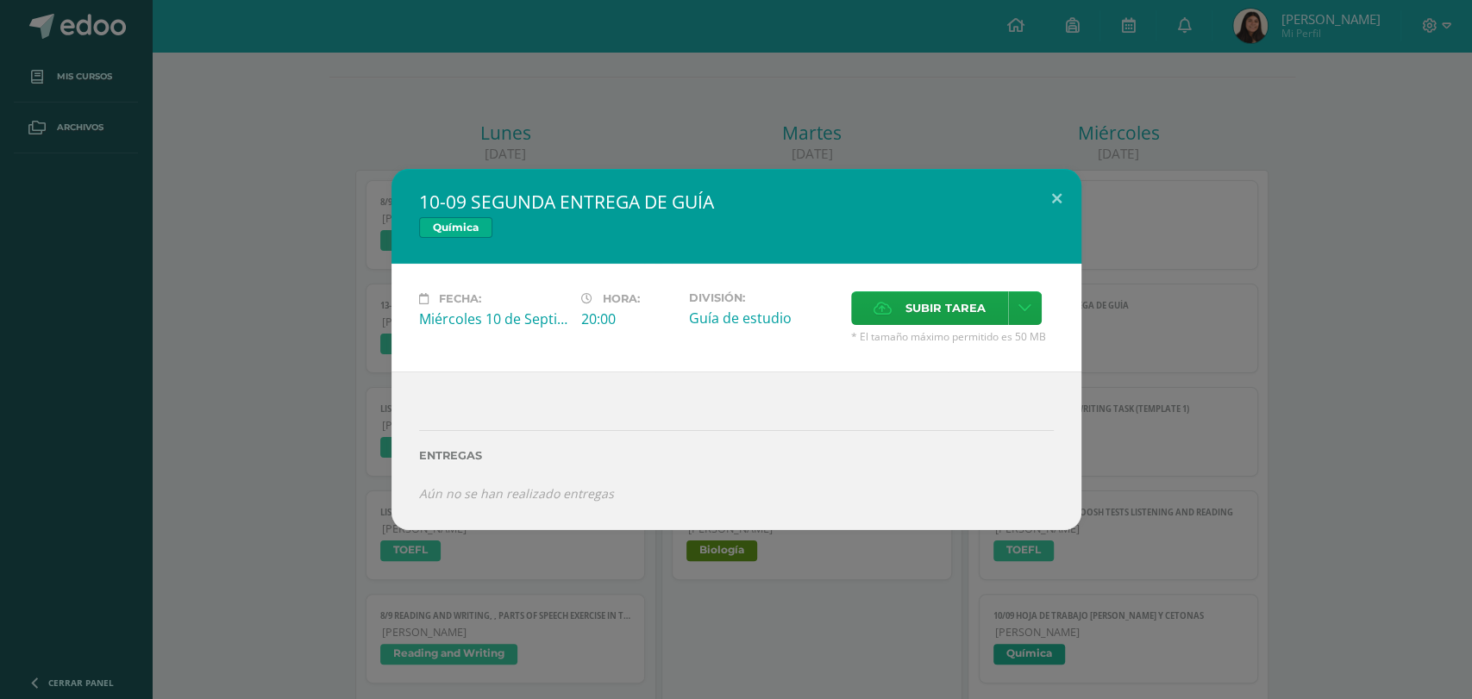
click at [1219, 265] on div "10-09 SEGUNDA ENTREGA DE GUÍA Química Fecha: [DATE] Hora: 20:00 División: Guía …" at bounding box center [736, 349] width 1458 height 360
